Goal: Information Seeking & Learning: Compare options

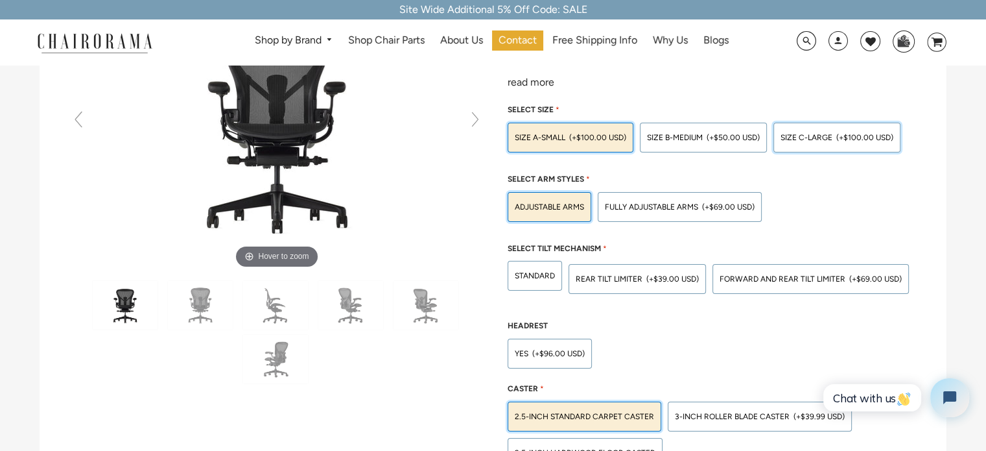
click at [789, 129] on div "SIZE C-LARGE (+$100.00 USD)" at bounding box center [836, 138] width 127 height 30
click at [0, 0] on input "SIZE C-LARGE (+$100.00 USD)" at bounding box center [0, 0] width 0 height 0
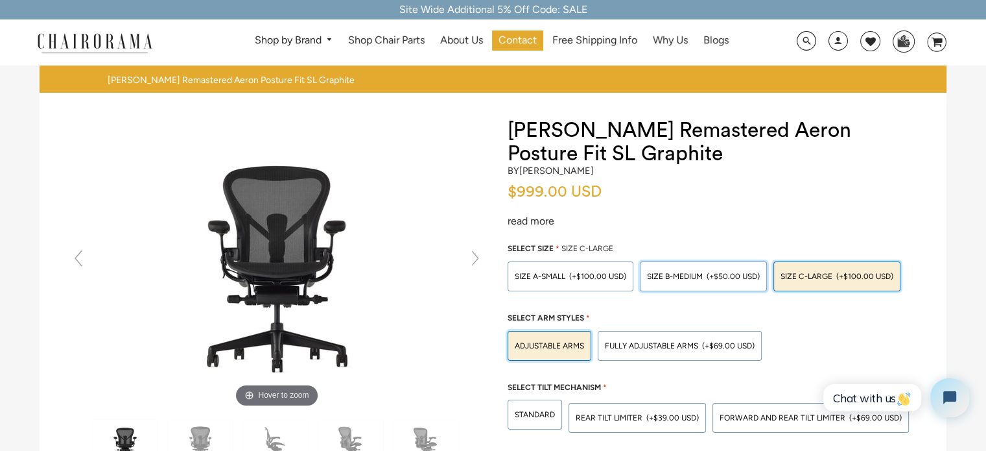
click at [703, 278] on span "SIZE B-MEDIUM" at bounding box center [675, 276] width 56 height 9
click at [0, 0] on input "SIZE B-MEDIUM (+$50.00 USD)" at bounding box center [0, 0] width 0 height 0
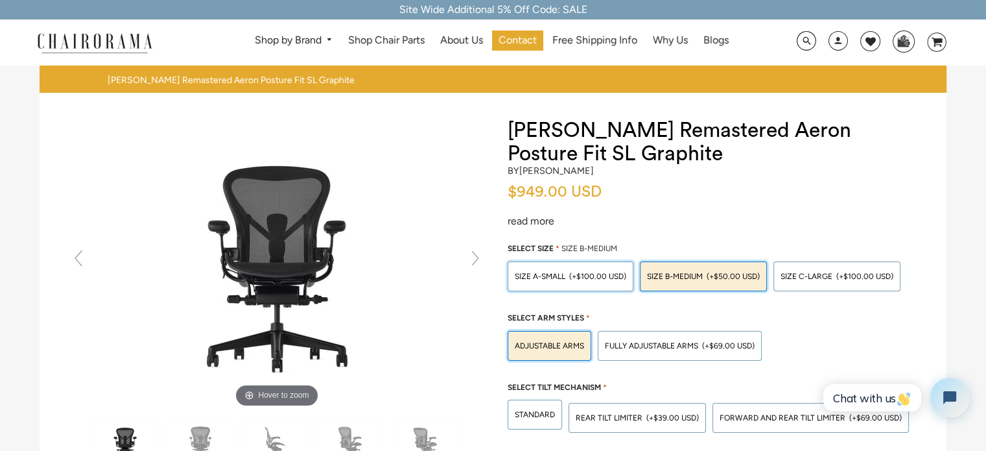
click at [594, 272] on span "(+$100.00 USD)" at bounding box center [597, 276] width 57 height 8
click at [0, 0] on input "SIZE A-SMALL (+$100.00 USD)" at bounding box center [0, 0] width 0 height 0
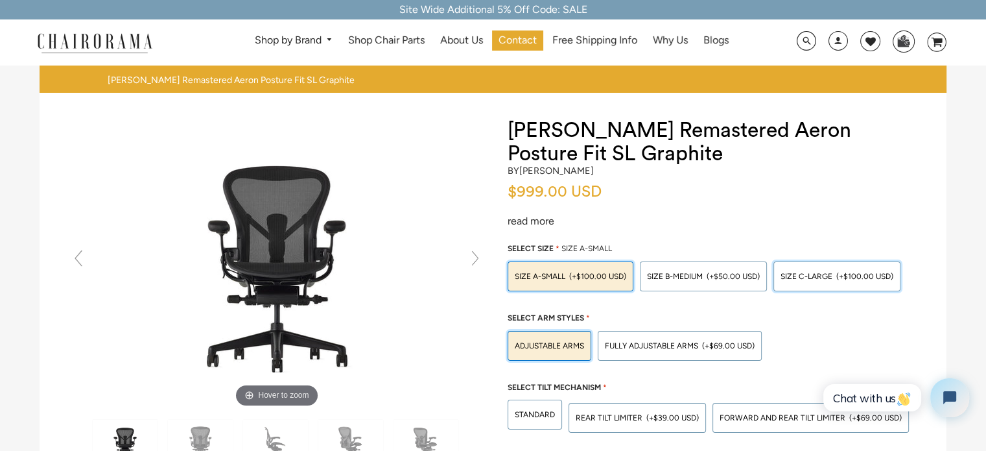
click at [793, 277] on span "SIZE C-LARGE" at bounding box center [806, 276] width 52 height 9
click at [0, 0] on input "SIZE C-LARGE (+$100.00 USD)" at bounding box center [0, 0] width 0 height 0
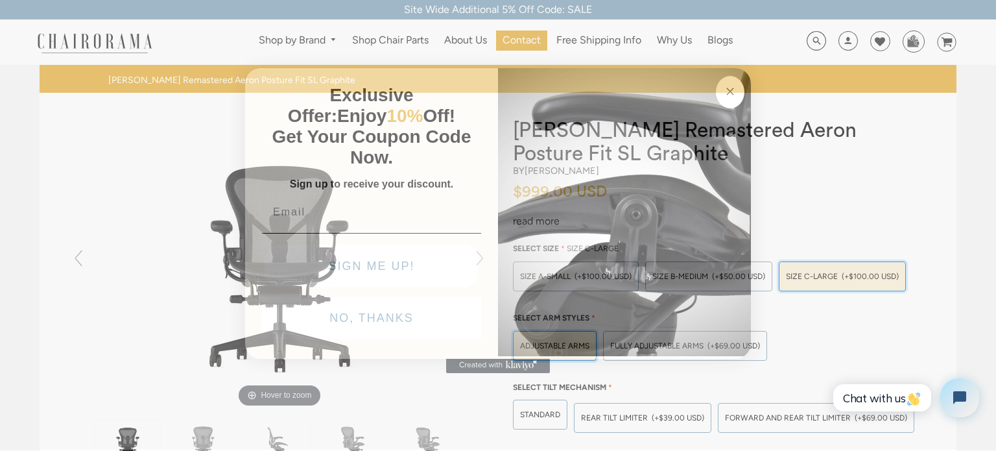
click at [662, 353] on img "POPUP Form" at bounding box center [624, 210] width 253 height 290
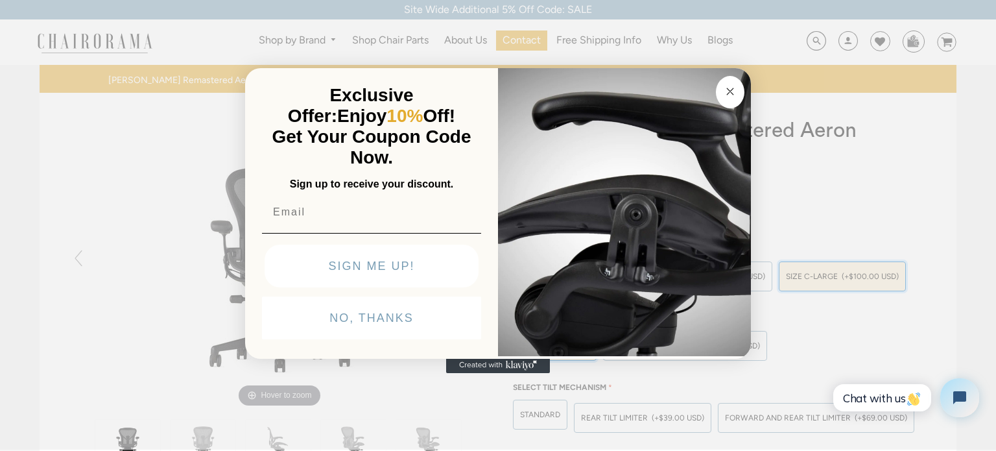
click at [727, 86] on circle "Close dialog" at bounding box center [730, 91] width 15 height 15
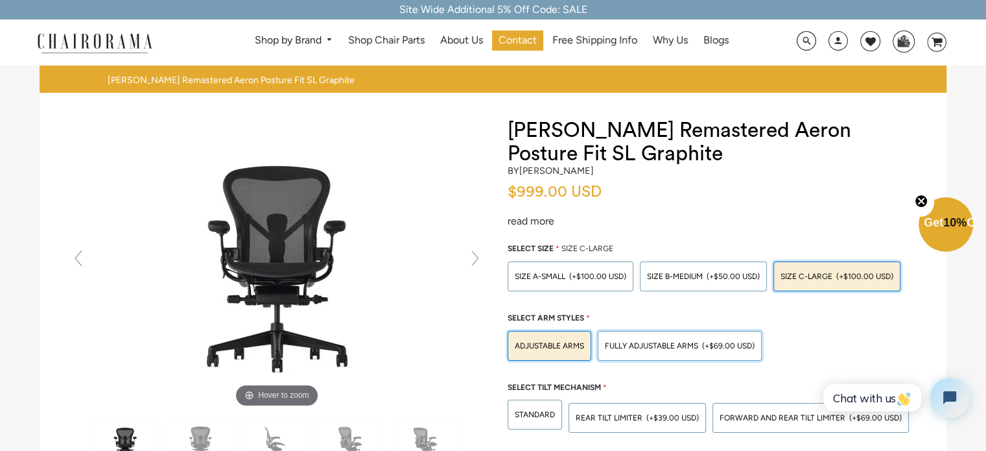
click at [645, 349] on div "Fully Adjustable Arms (+$69.00 USD)" at bounding box center [680, 346] width 164 height 30
click at [0, 0] on input "Fully Adjustable Arms (+$69.00 USD)" at bounding box center [0, 0] width 0 height 0
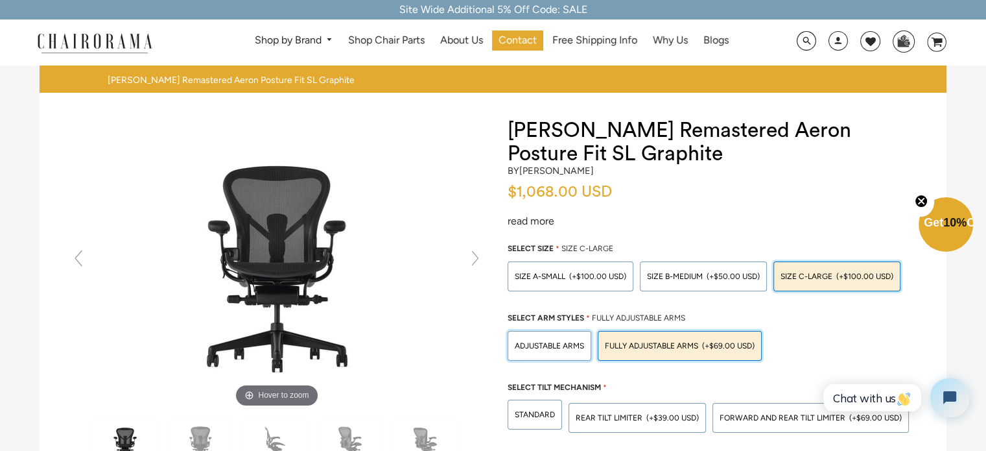
click at [567, 345] on span "Adjustable Arms" at bounding box center [549, 345] width 69 height 9
click at [0, 0] on input "Adjustable Arms" at bounding box center [0, 0] width 0 height 0
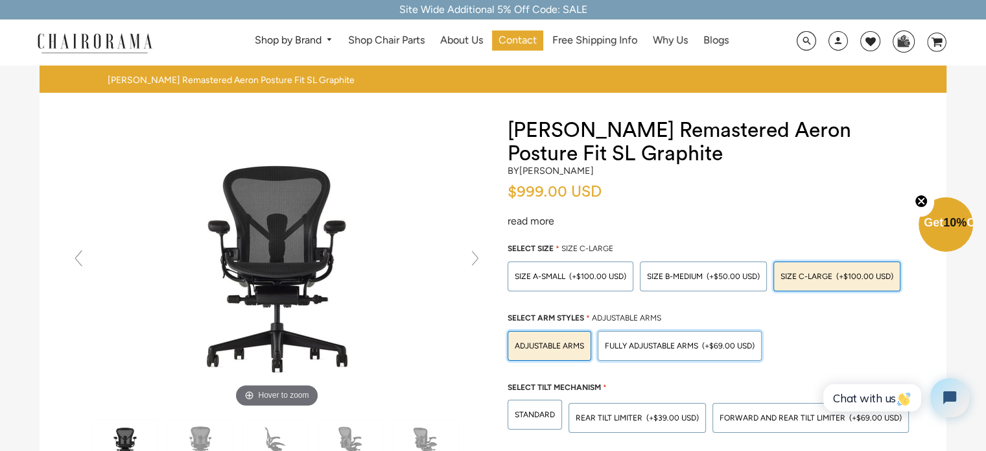
click at [629, 341] on span "Fully Adjustable Arms" at bounding box center [651, 345] width 93 height 9
click at [0, 0] on input "Fully Adjustable Arms (+$69.00 USD)" at bounding box center [0, 0] width 0 height 0
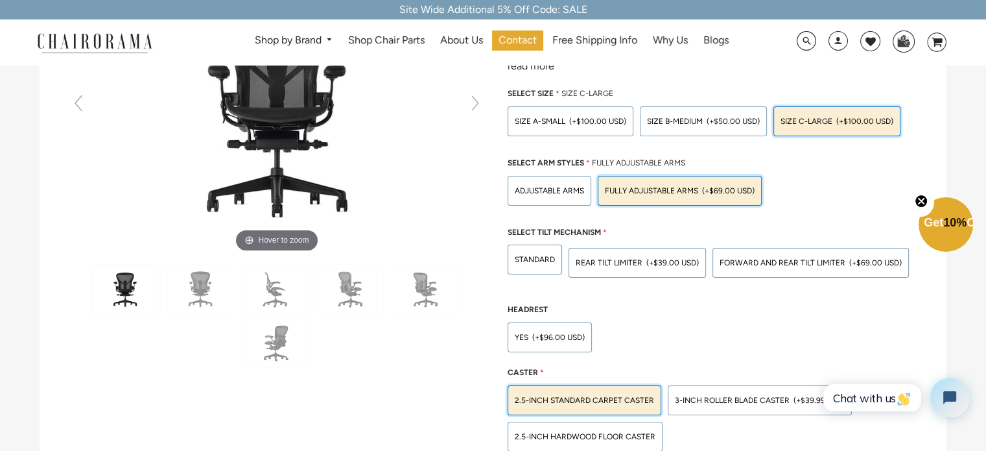
scroll to position [179, 0]
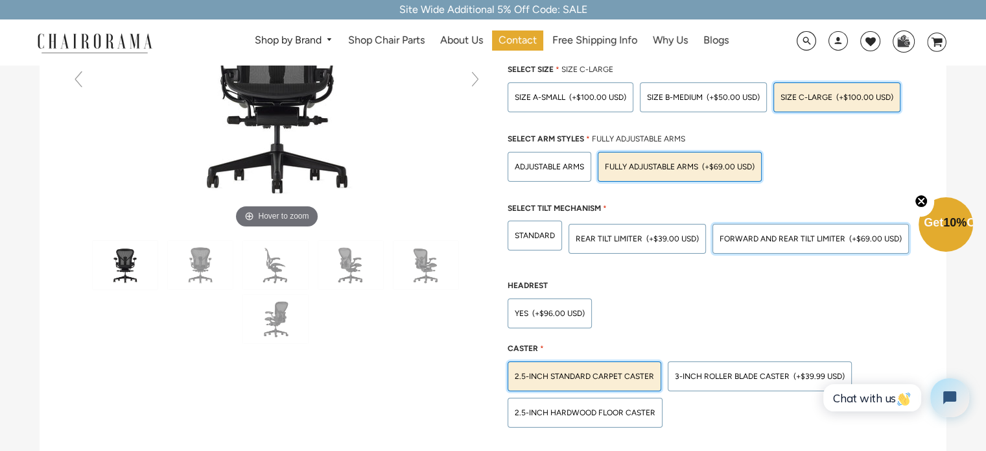
click at [773, 241] on span "FORWARD AND REAR TILT LIMITER" at bounding box center [783, 238] width 126 height 9
click at [0, 0] on input "FORWARD AND REAR TILT LIMITER (+$69.00 USD)" at bounding box center [0, 0] width 0 height 0
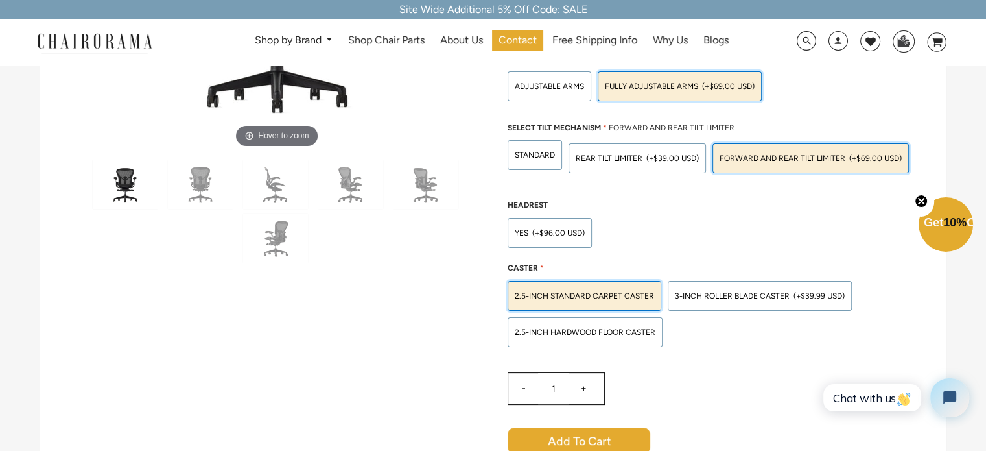
scroll to position [303, 0]
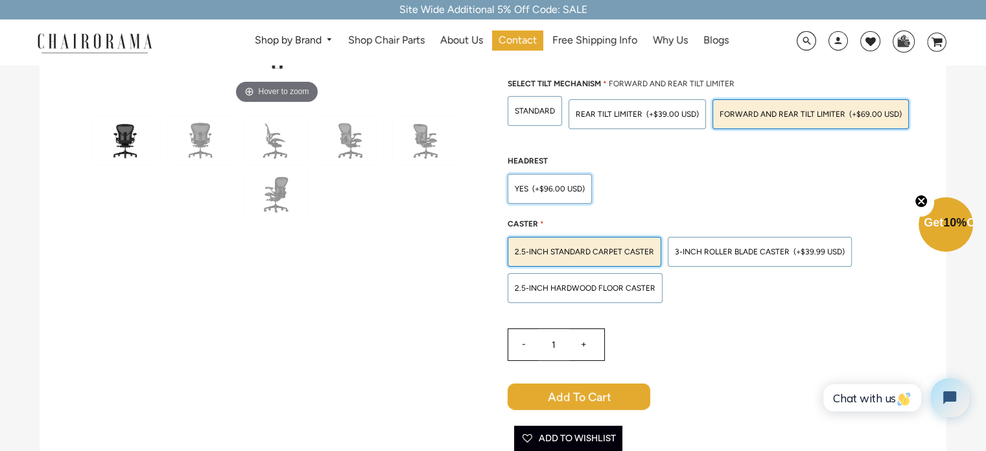
click at [567, 186] on span "(+$96.00 USD)" at bounding box center [558, 189] width 53 height 8
click at [0, 0] on input "Yes (+$96.00 USD)" at bounding box center [0, 0] width 0 height 0
click at [602, 290] on div "2.5-inch Hardwood Floor Caster" at bounding box center [585, 288] width 155 height 30
click at [0, 0] on input "2.5-inch Hardwood Floor Caster" at bounding box center [0, 0] width 0 height 0
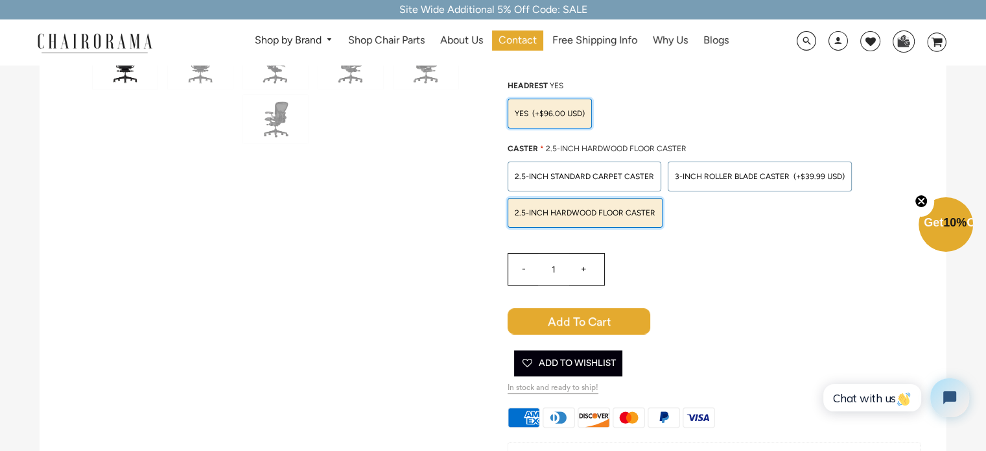
scroll to position [391, 0]
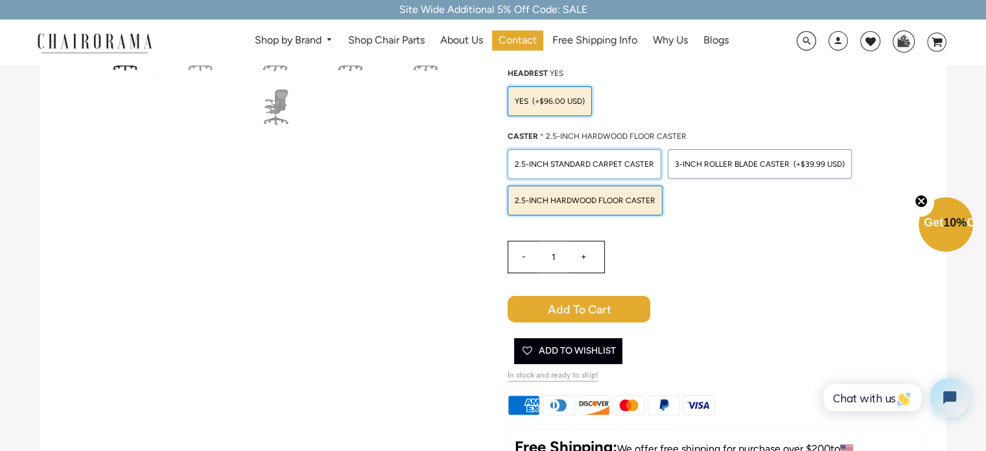
click at [567, 155] on div "2.5-inch Standard Carpet Caster" at bounding box center [585, 164] width 154 height 30
click at [0, 0] on input "2.5-inch Standard Carpet Caster" at bounding box center [0, 0] width 0 height 0
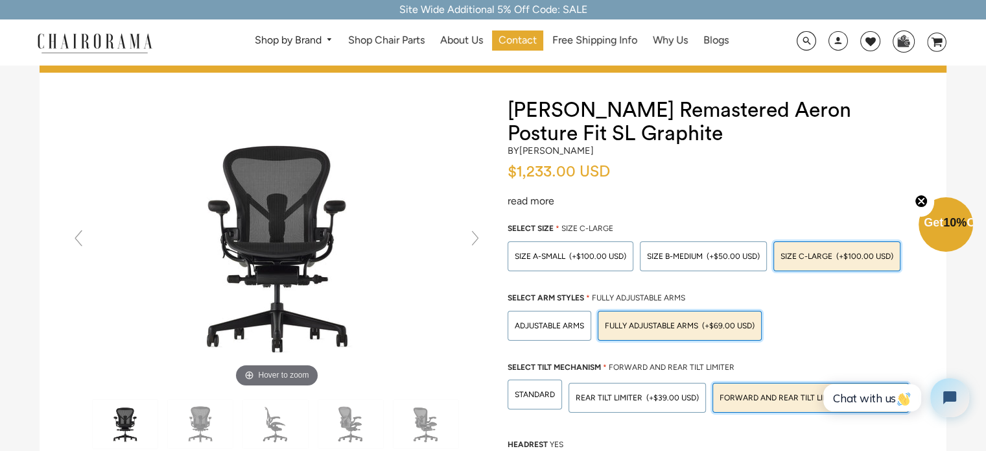
scroll to position [6, 0]
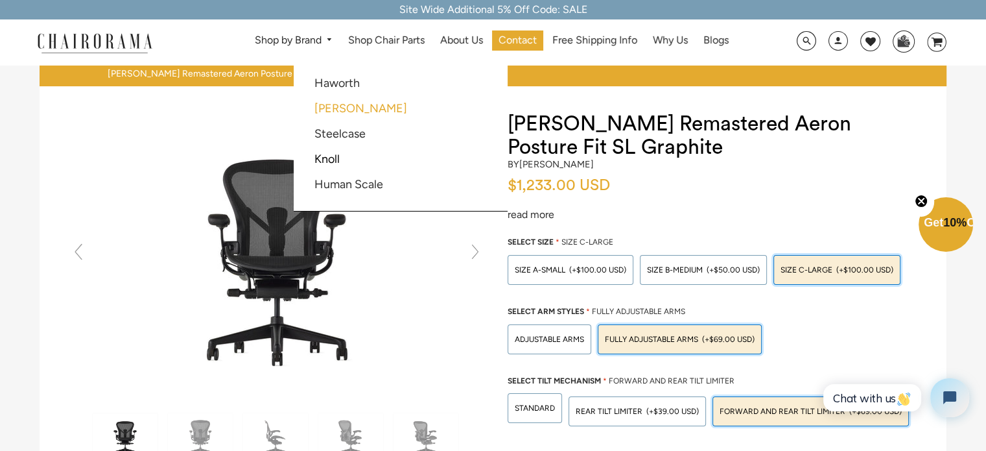
click at [351, 110] on link "[PERSON_NAME]" at bounding box center [360, 108] width 93 height 14
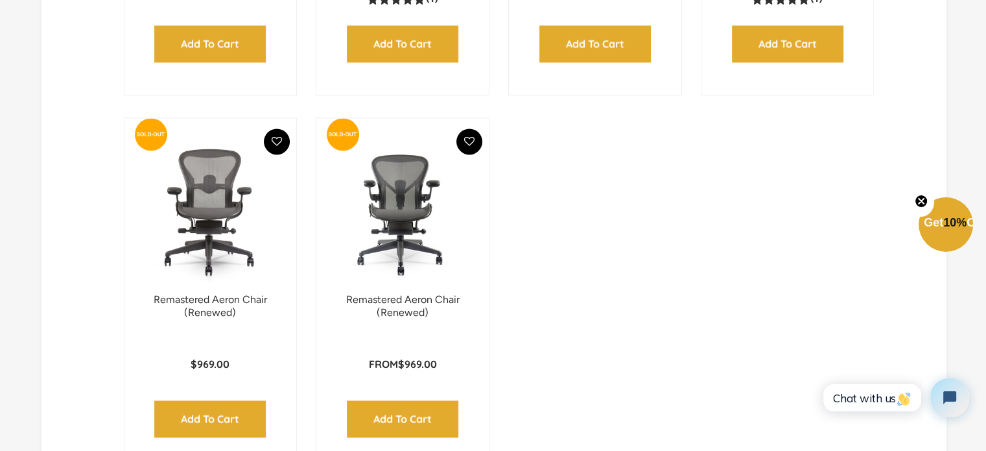
scroll to position [1833, 0]
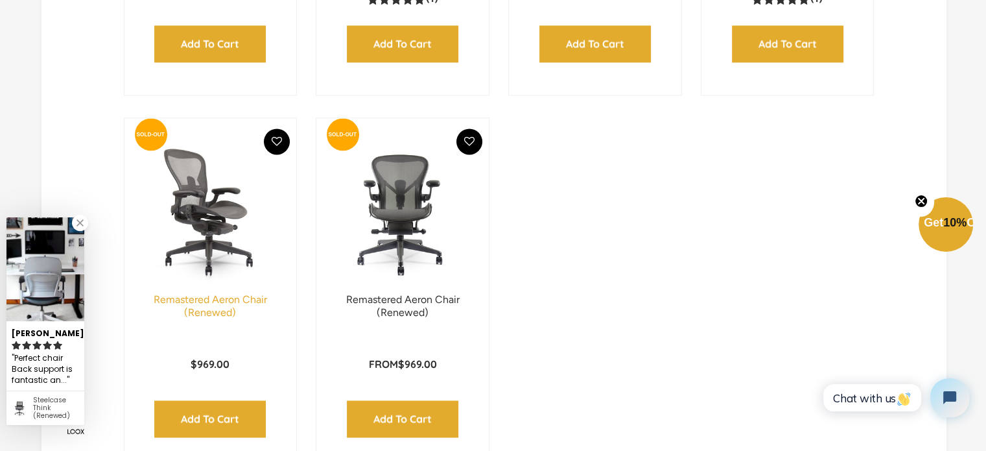
click at [220, 293] on link "Remastered Aeron Chair (Renewed)" at bounding box center [210, 306] width 113 height 26
